Goal: Task Accomplishment & Management: Use online tool/utility

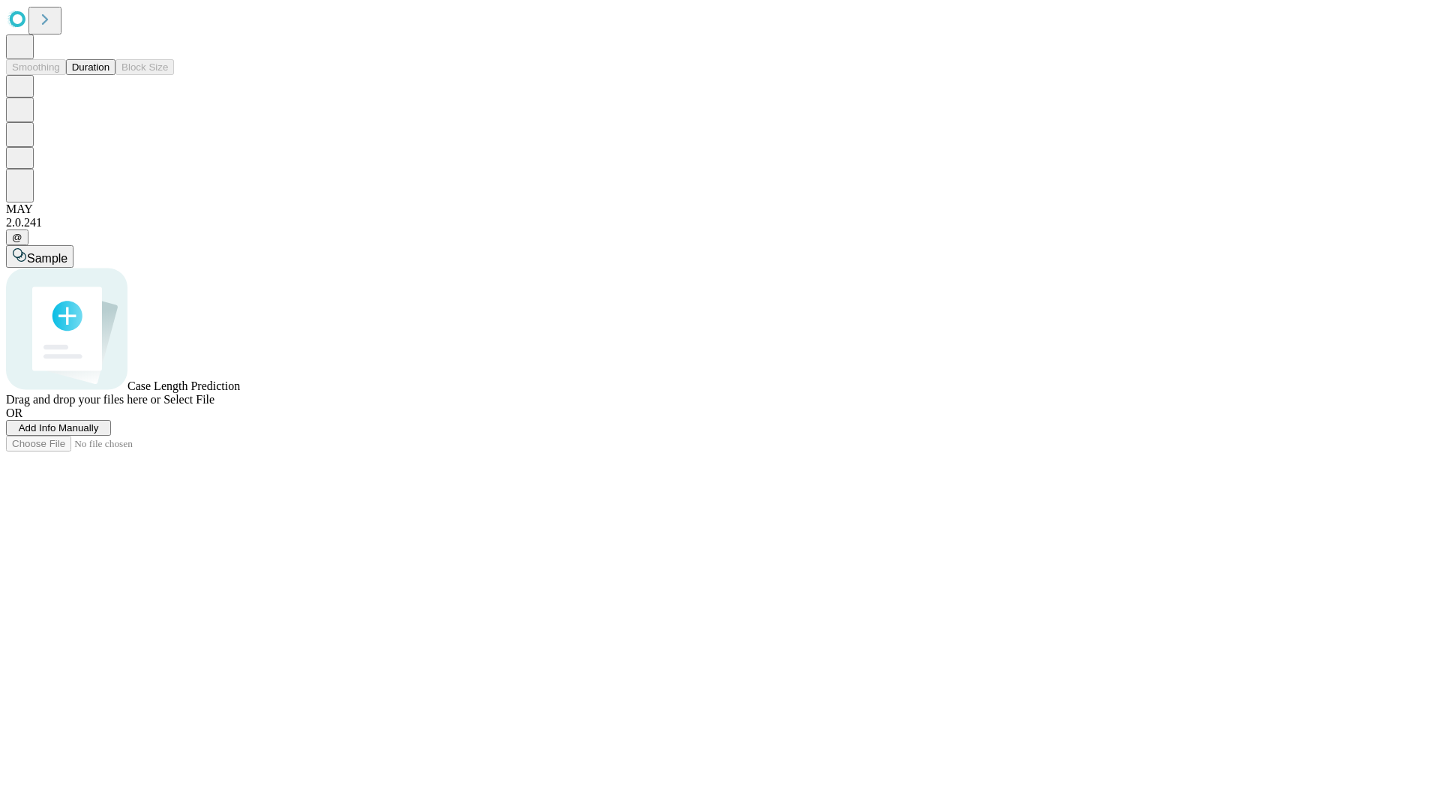
click at [109, 75] on button "Duration" at bounding box center [90, 67] width 49 height 16
click at [99, 433] on span "Add Info Manually" at bounding box center [59, 427] width 80 height 11
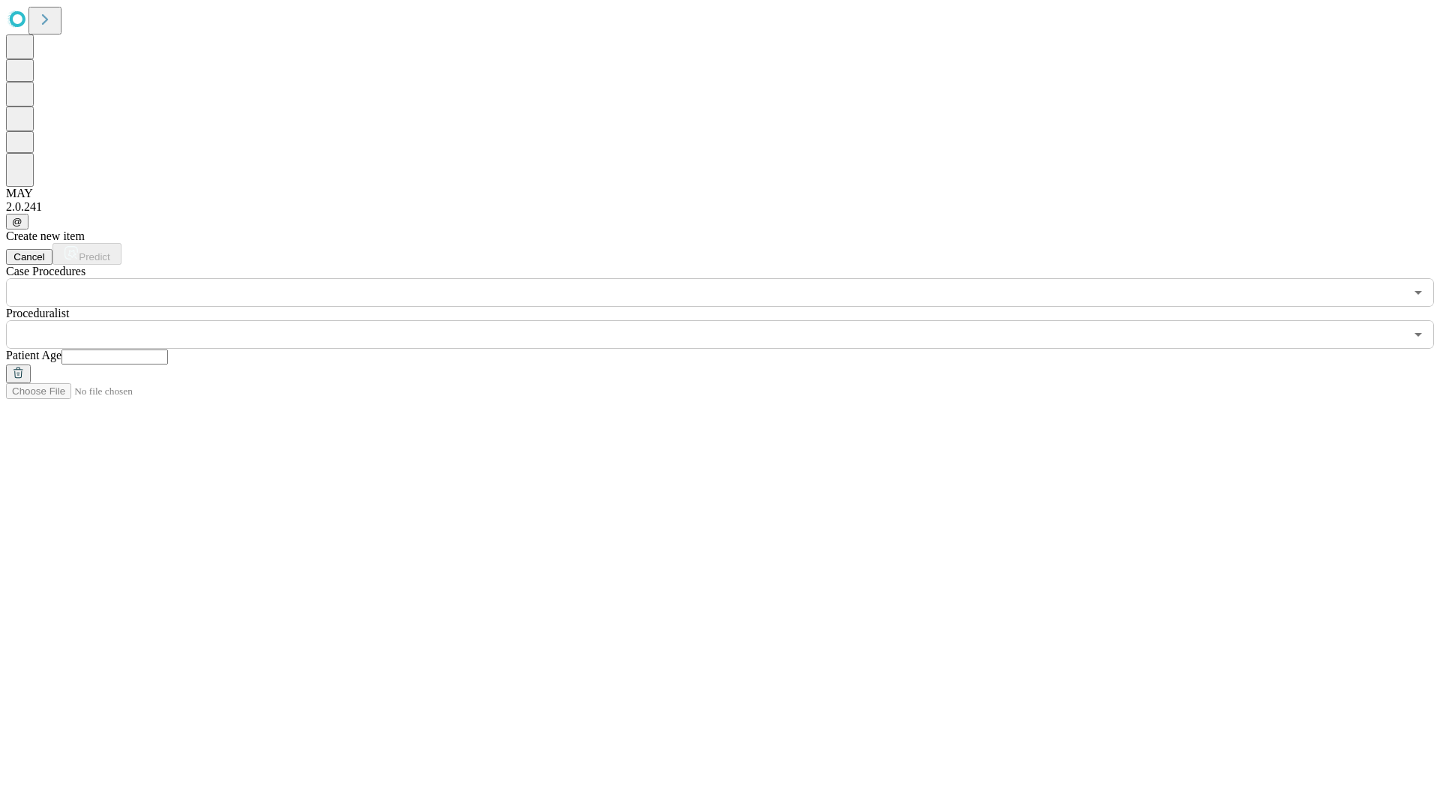
click at [168, 349] on input "text" at bounding box center [114, 356] width 106 height 15
type input "**"
click at [730, 320] on input "text" at bounding box center [705, 334] width 1399 height 28
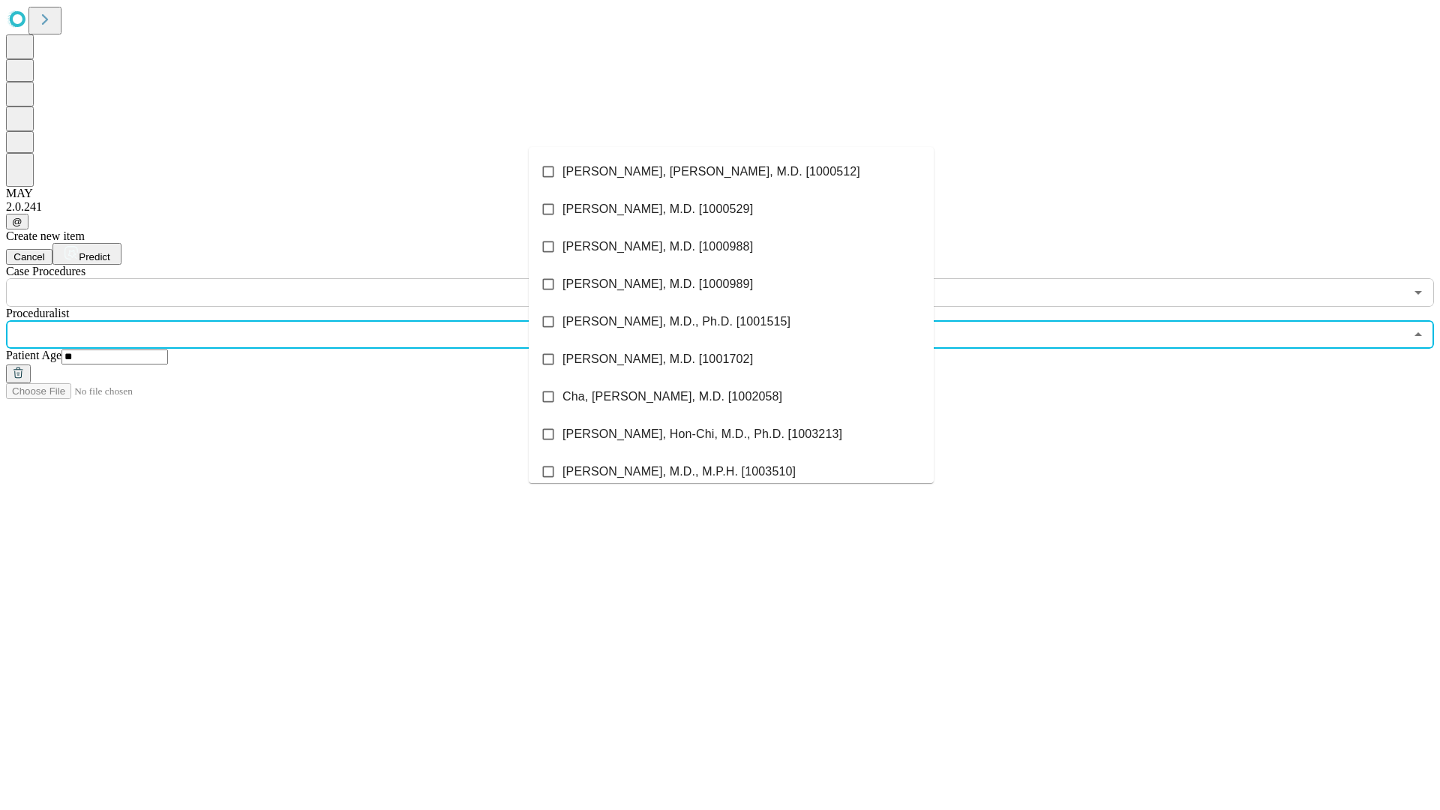
click at [731, 172] on li "[PERSON_NAME], [PERSON_NAME], M.D. [1000512]" at bounding box center [731, 171] width 405 height 37
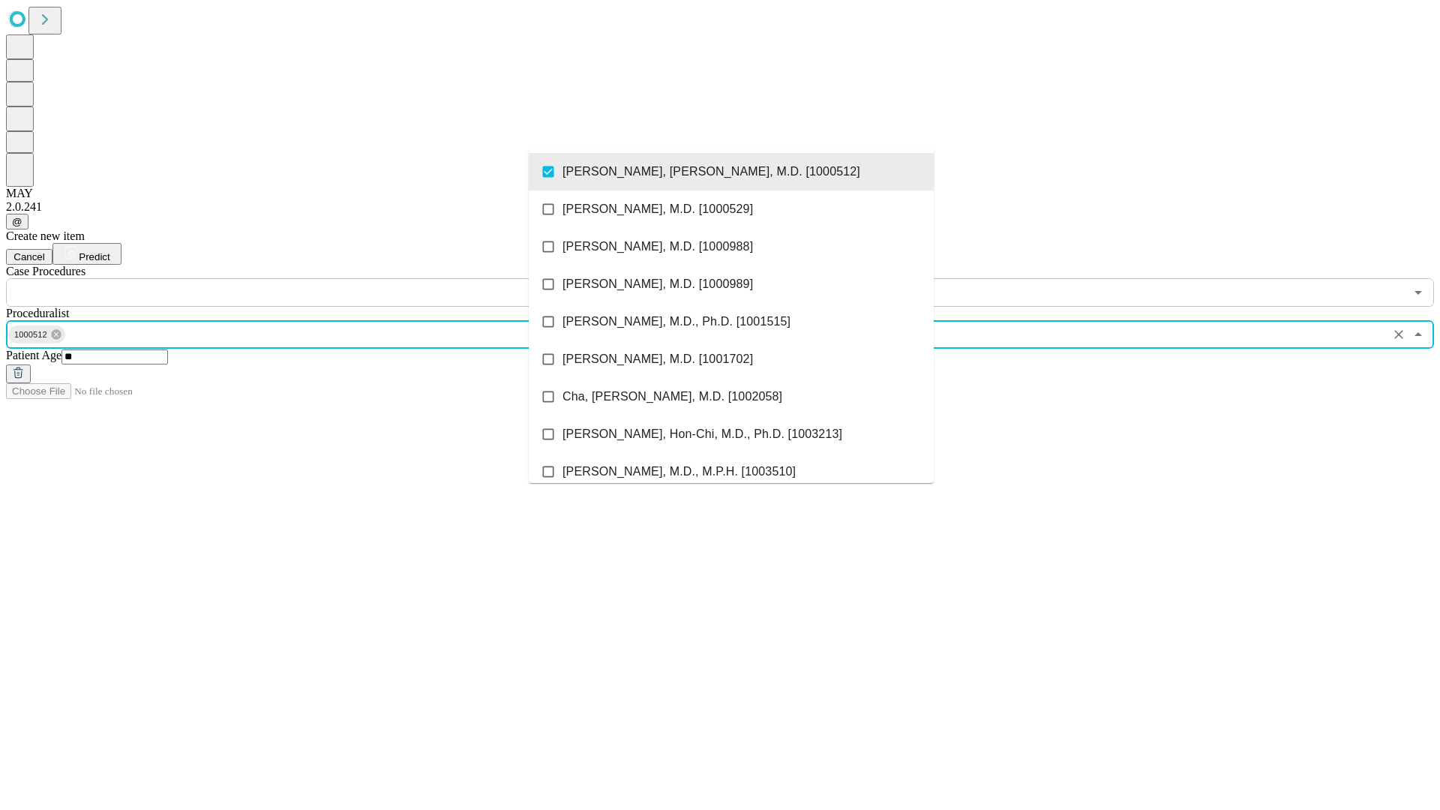
click at [315, 278] on input "text" at bounding box center [705, 292] width 1399 height 28
